Goal: Check status

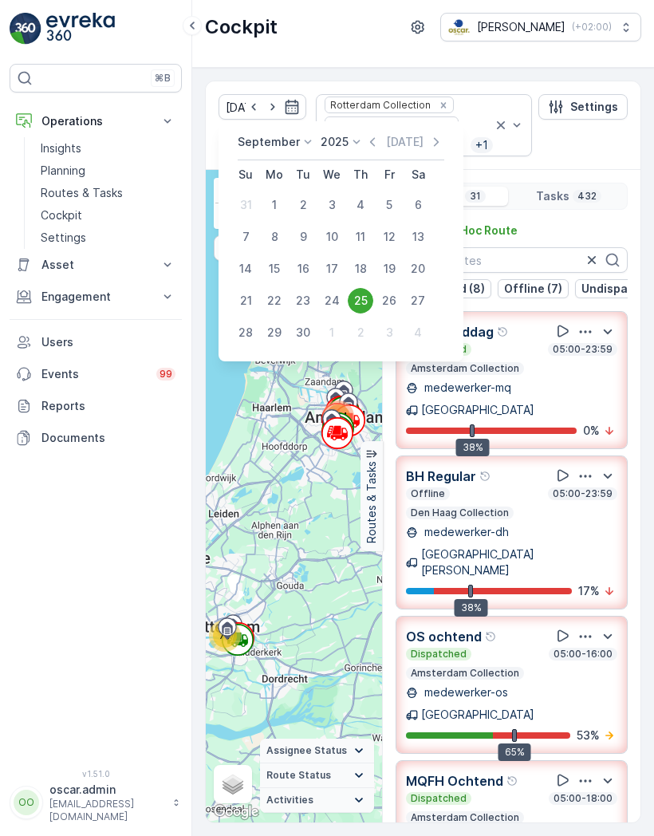
click at [333, 305] on div "24" at bounding box center [332, 301] width 26 height 26
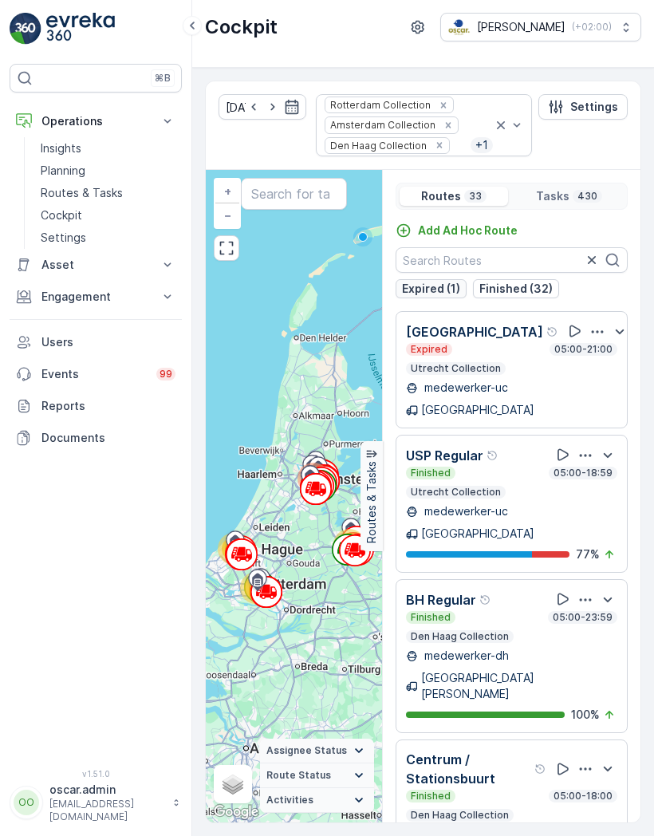
click at [447, 291] on p "Expired (1)" at bounding box center [431, 289] width 58 height 16
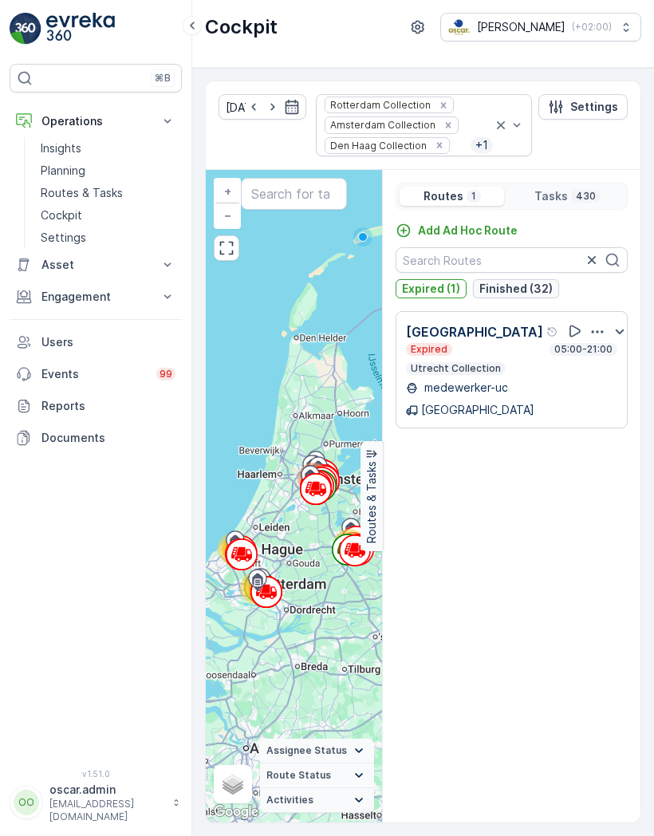
click at [456, 291] on p "Expired (1)" at bounding box center [431, 289] width 58 height 16
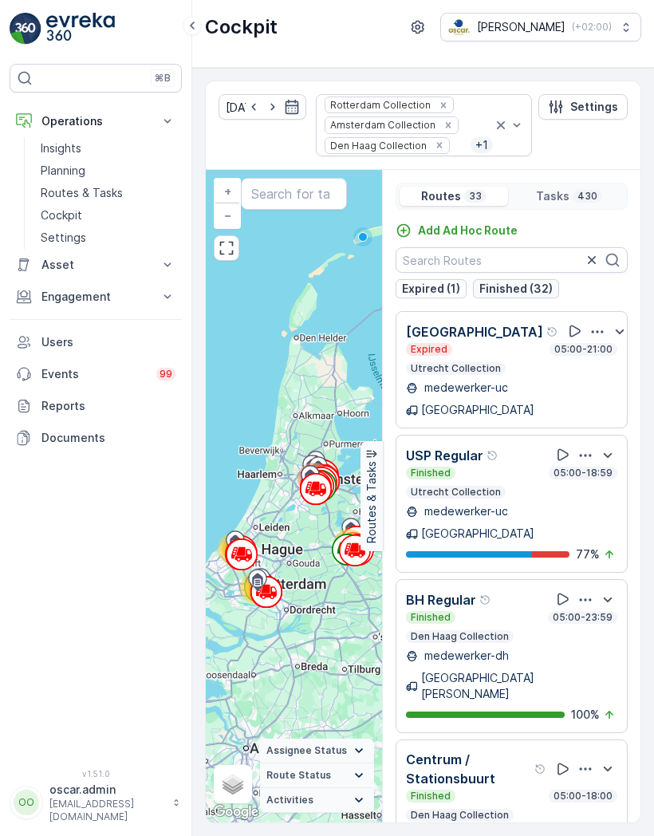
click at [525, 291] on p "Finished (32)" at bounding box center [515, 289] width 73 height 16
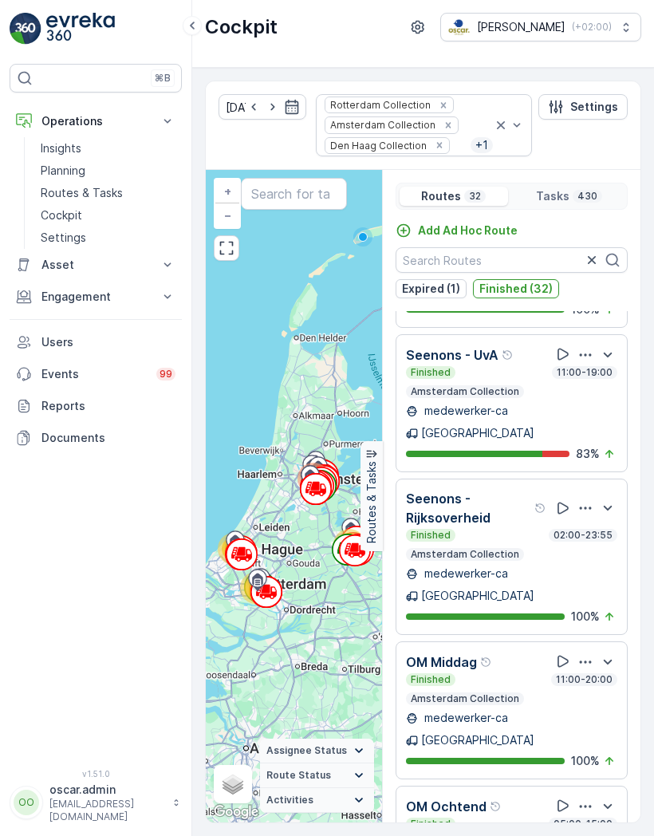
scroll to position [1333, 0]
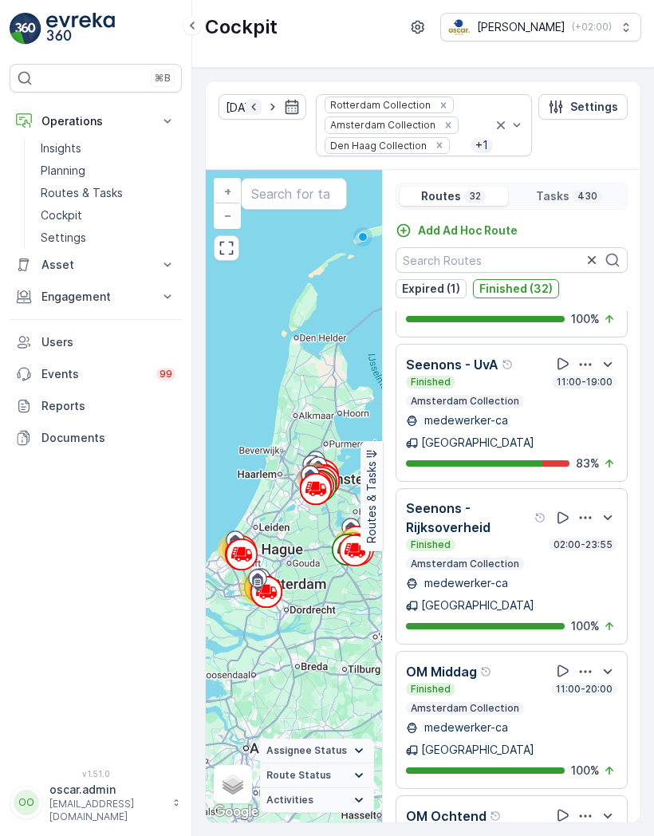
click at [251, 112] on icon "button" at bounding box center [254, 107] width 16 height 16
type input "[DATE]"
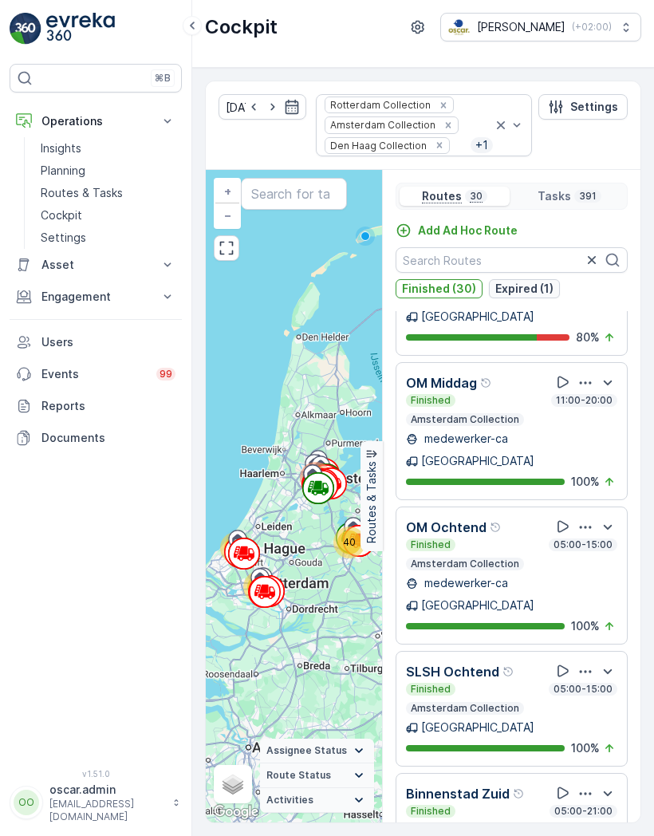
click at [526, 288] on p "Expired (1)" at bounding box center [524, 289] width 58 height 16
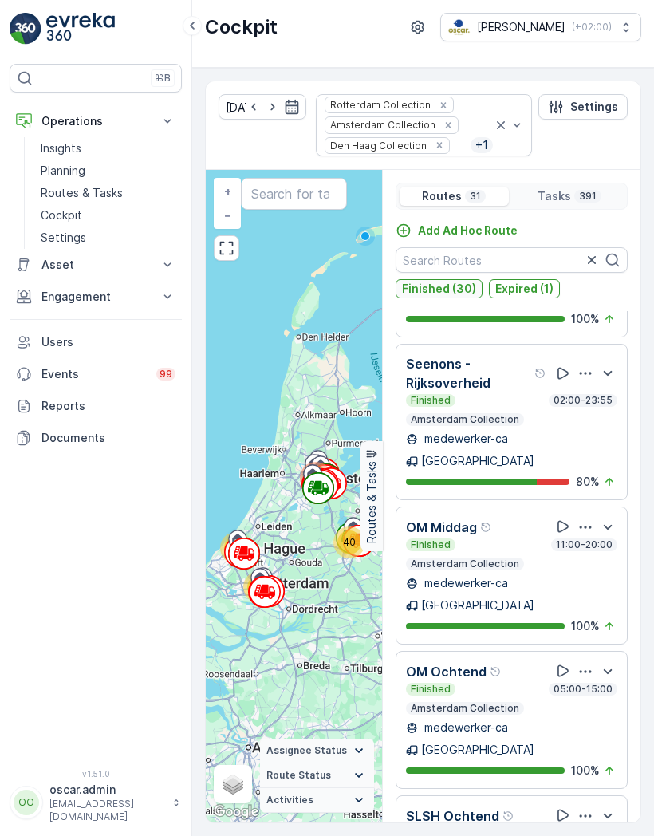
click at [468, 287] on p "Finished (30)" at bounding box center [439, 289] width 74 height 16
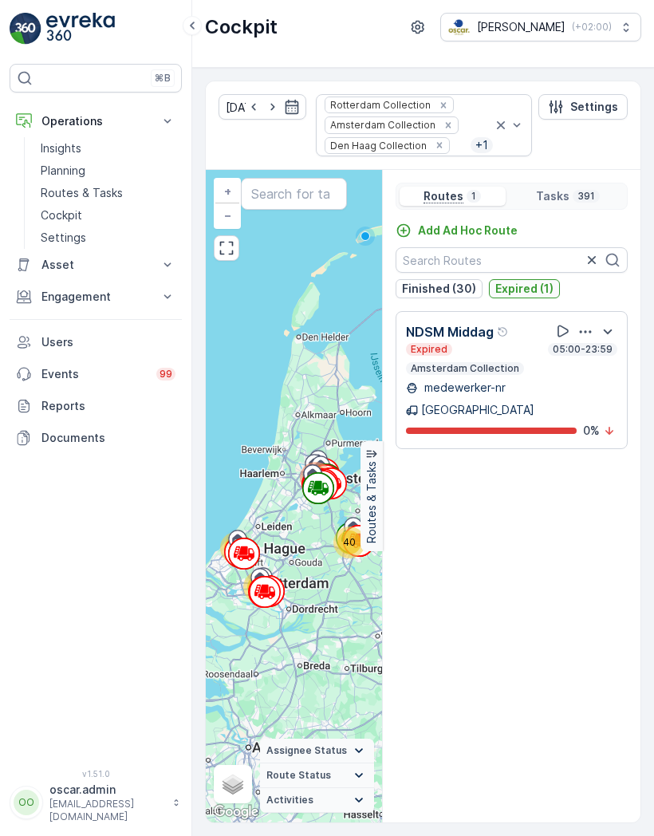
click at [529, 294] on p "Expired (1)" at bounding box center [524, 289] width 58 height 16
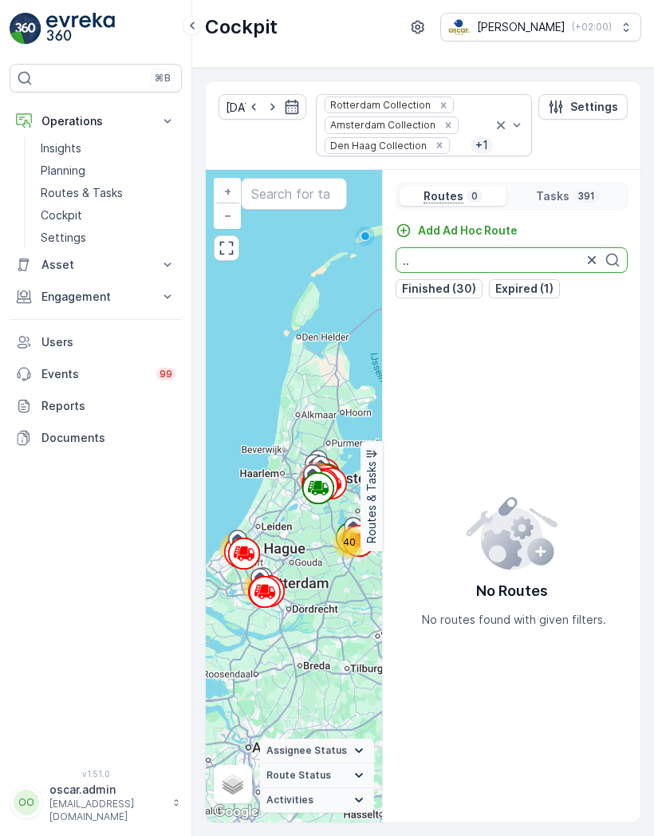
type input "."
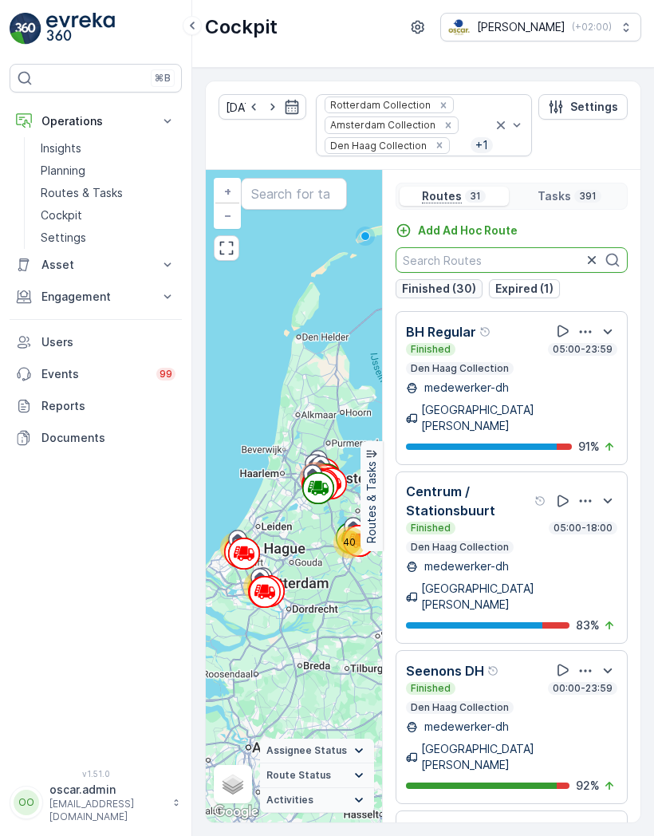
click at [443, 291] on p "Finished (30)" at bounding box center [439, 289] width 74 height 16
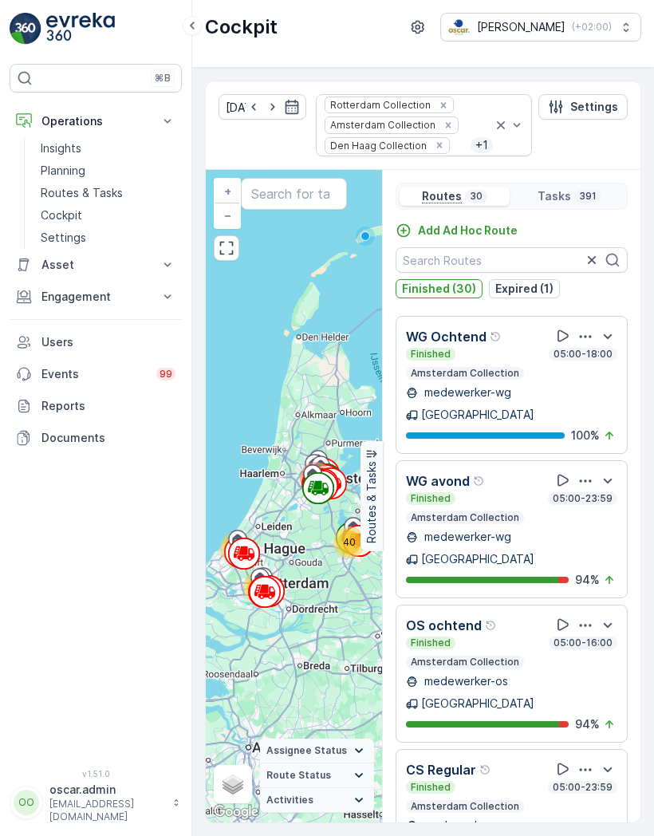
scroll to position [3106, 0]
